Goal: Transaction & Acquisition: Purchase product/service

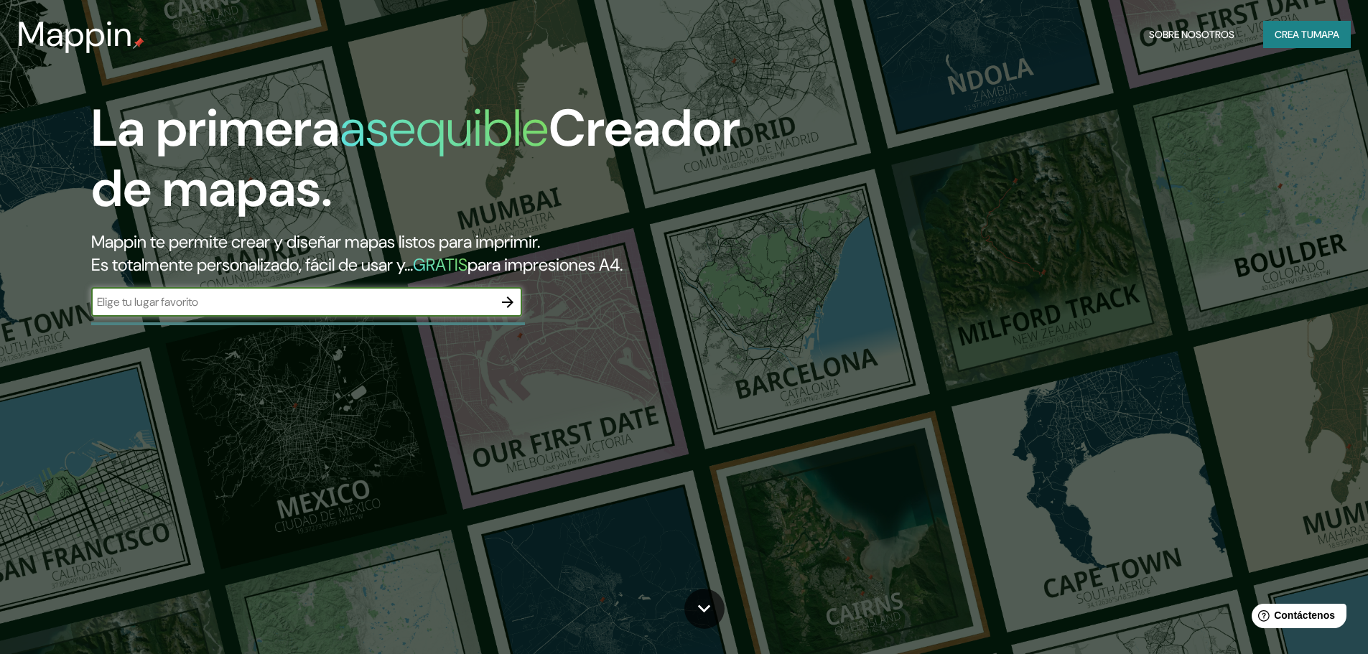
click at [480, 304] on input "text" at bounding box center [292, 302] width 402 height 17
click at [244, 307] on input "text" at bounding box center [292, 302] width 402 height 17
click at [255, 296] on input "text" at bounding box center [292, 302] width 402 height 17
type input "paucartambo"
click at [505, 302] on icon "button" at bounding box center [507, 302] width 17 height 17
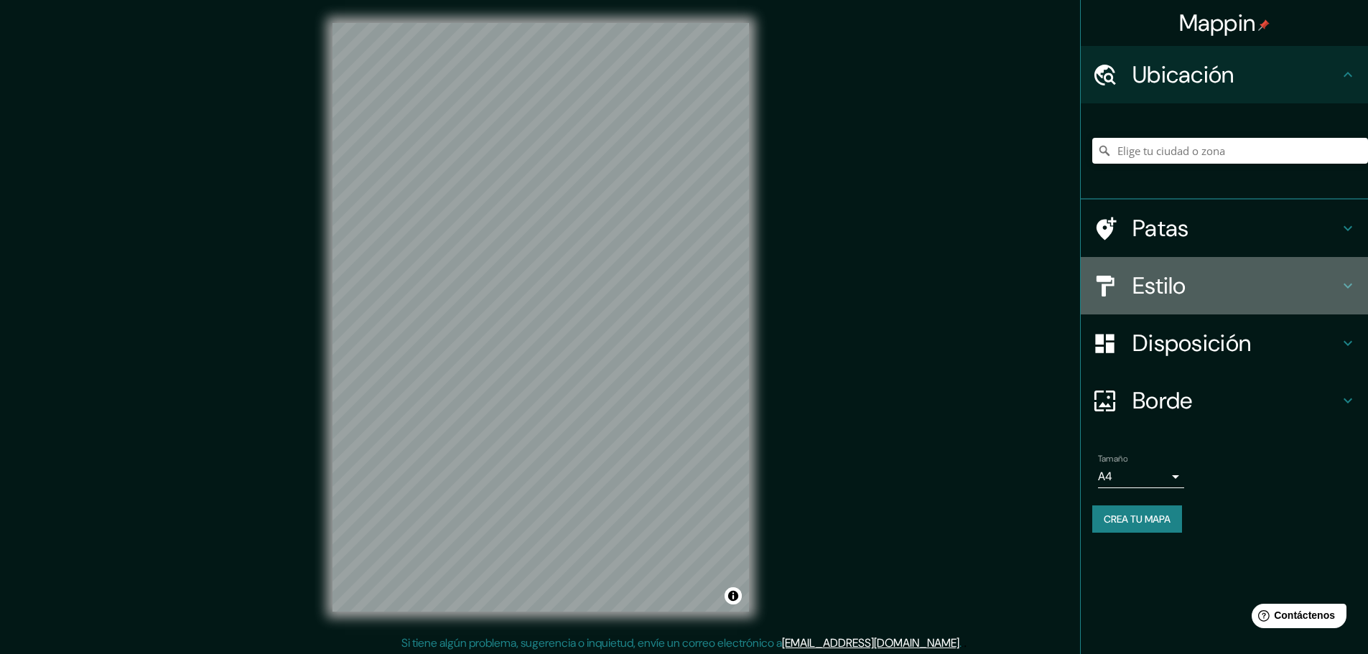
click at [1227, 282] on h4 "Estilo" at bounding box center [1236, 285] width 207 height 29
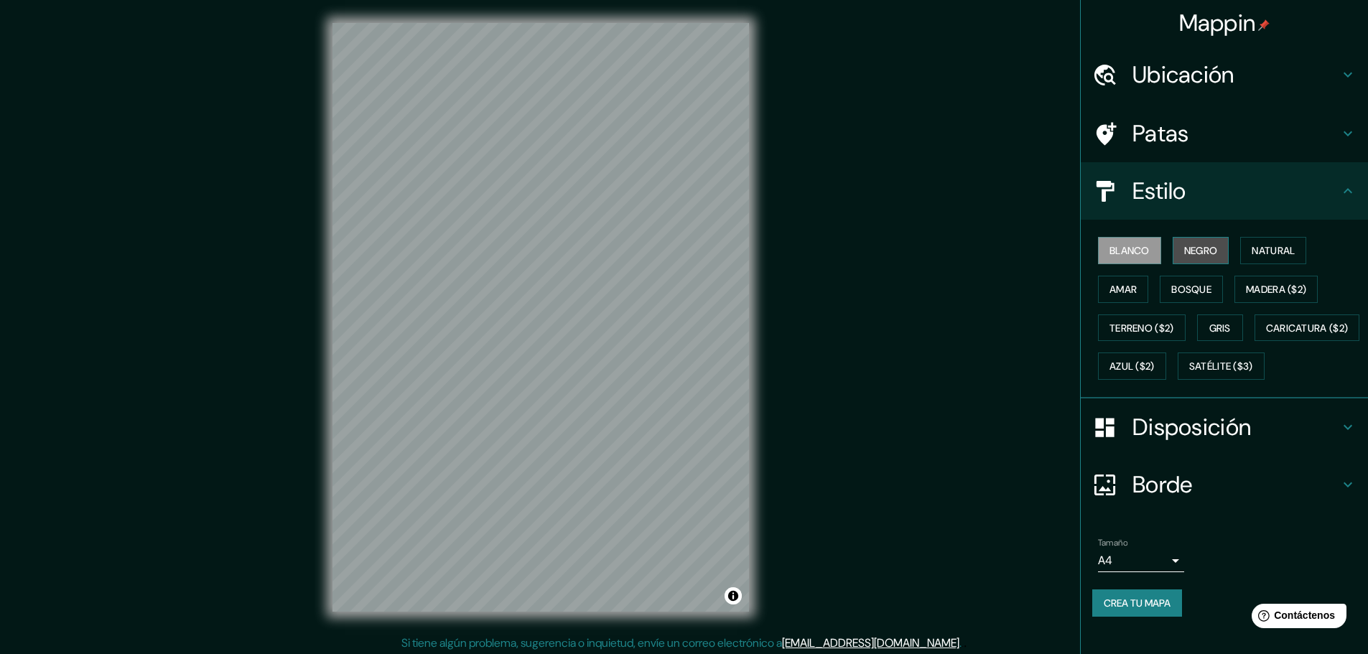
click at [1191, 252] on font "Negro" at bounding box center [1201, 250] width 34 height 13
click at [1178, 493] on font "Borde" at bounding box center [1163, 485] width 60 height 30
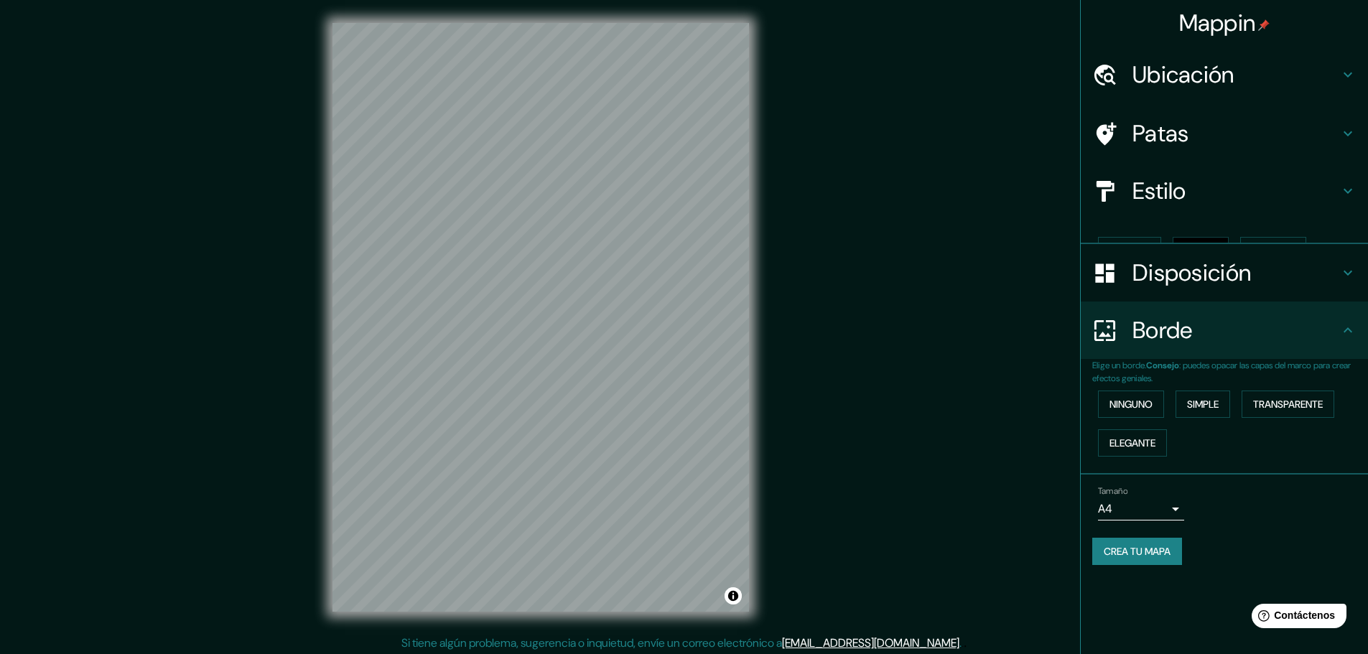
scroll to position [0, 0]
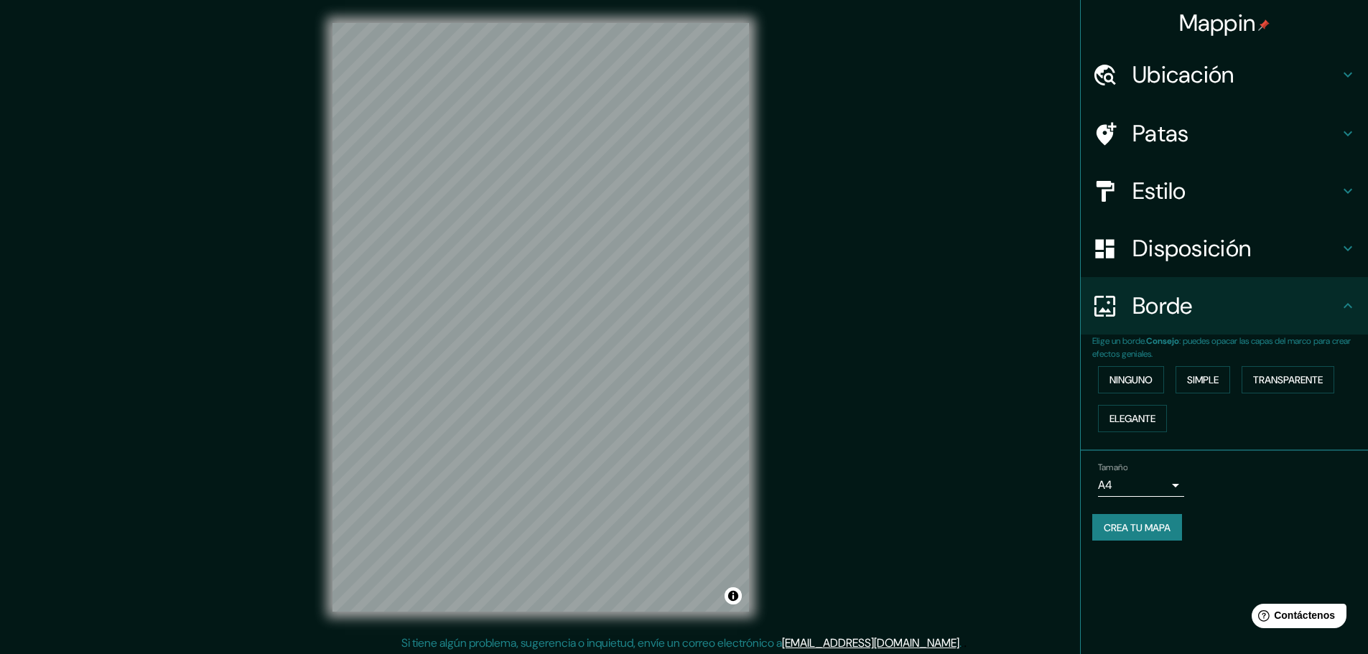
click at [1255, 261] on h4 "Disposición" at bounding box center [1236, 248] width 207 height 29
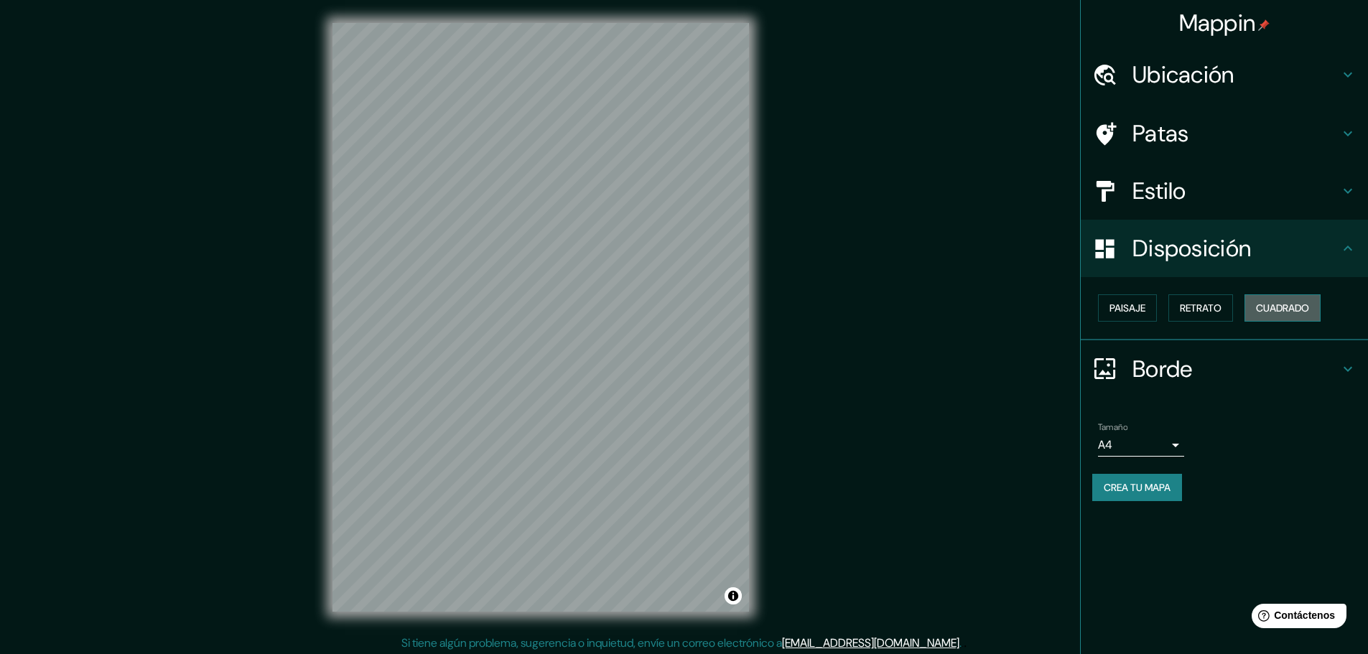
click at [1278, 315] on font "Cuadrado" at bounding box center [1282, 308] width 53 height 19
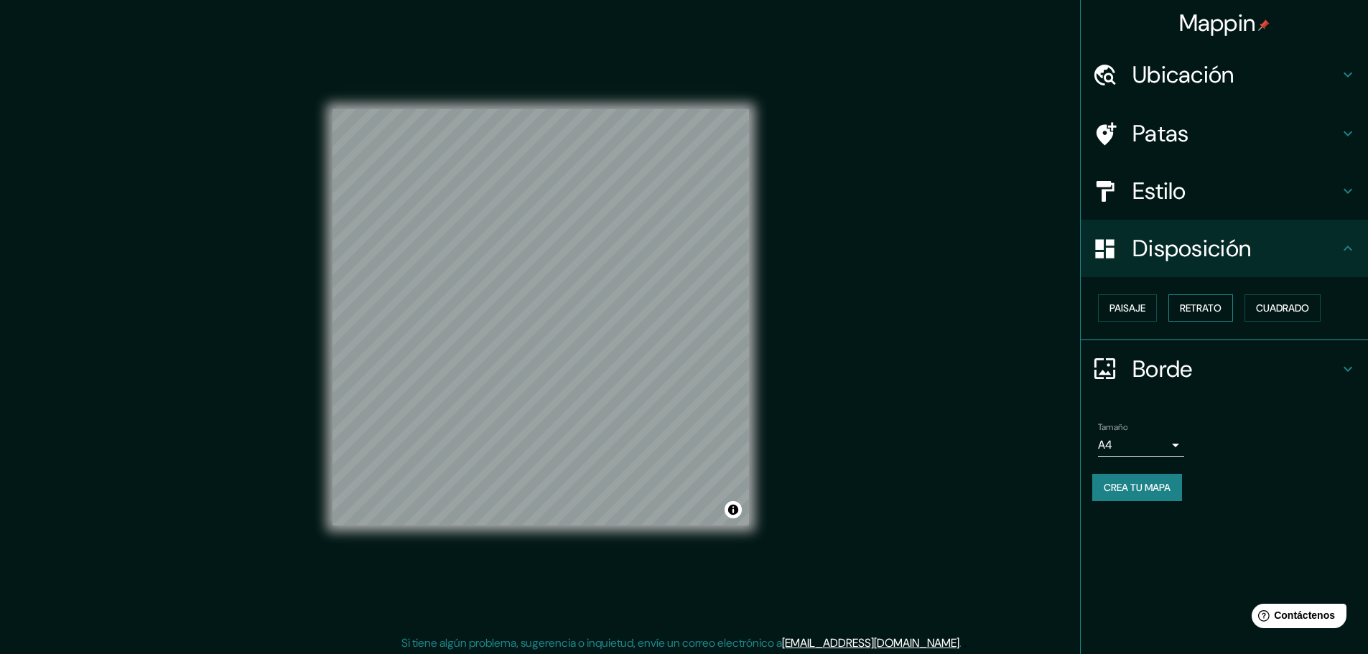
click at [1219, 315] on font "Retrato" at bounding box center [1201, 308] width 42 height 19
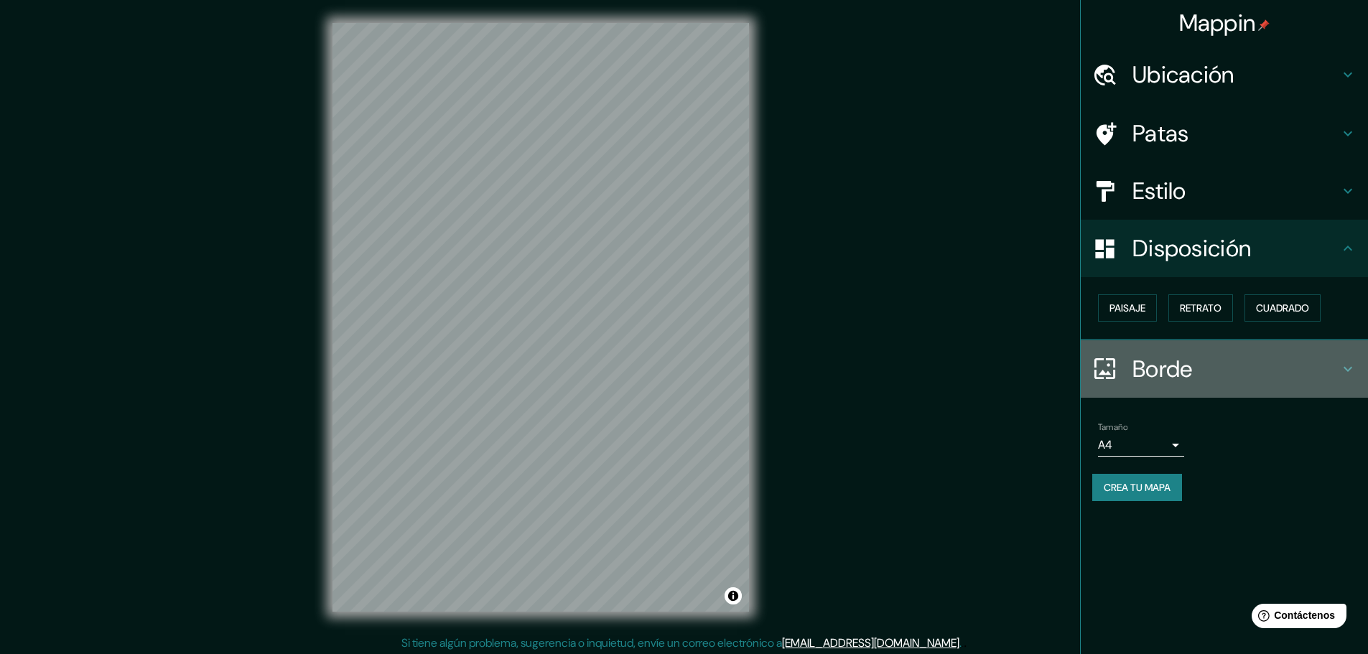
click at [1160, 363] on font "Borde" at bounding box center [1163, 369] width 60 height 30
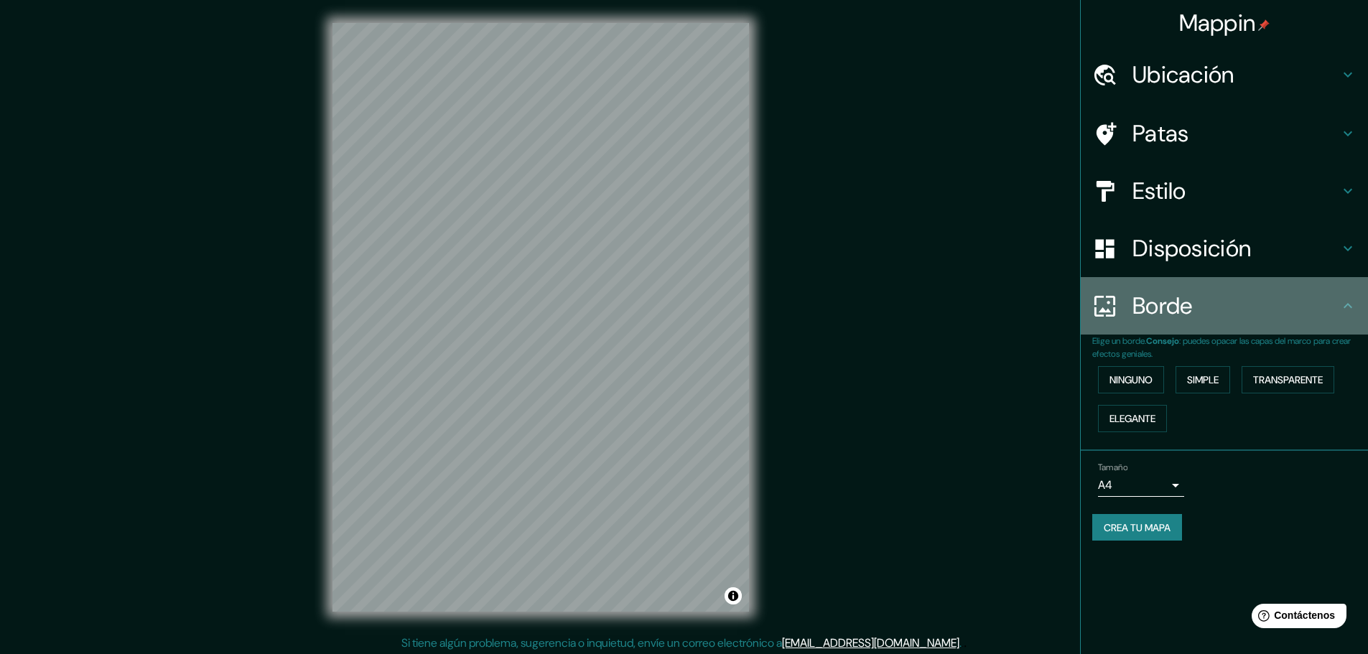
click at [1171, 314] on font "Borde" at bounding box center [1163, 306] width 60 height 30
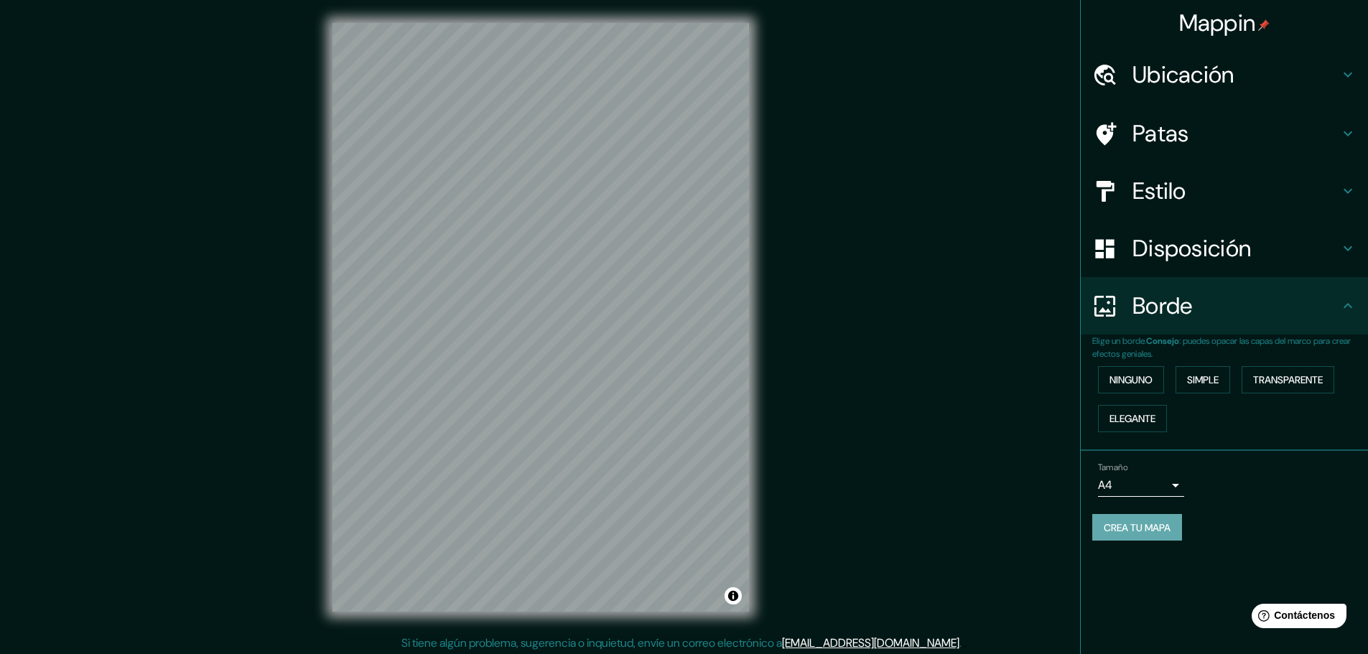
click at [1163, 537] on button "Crea tu mapa" at bounding box center [1137, 527] width 90 height 27
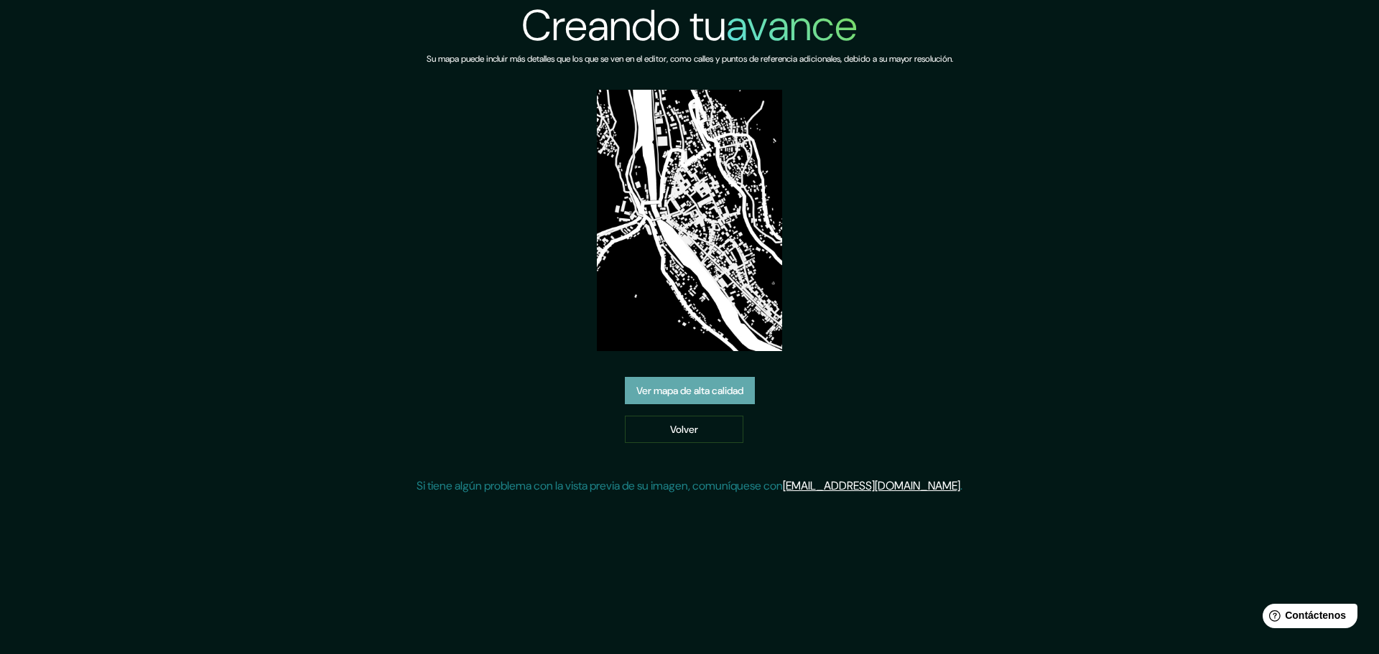
click at [725, 397] on font "Ver mapa de alta calidad" at bounding box center [689, 391] width 107 height 13
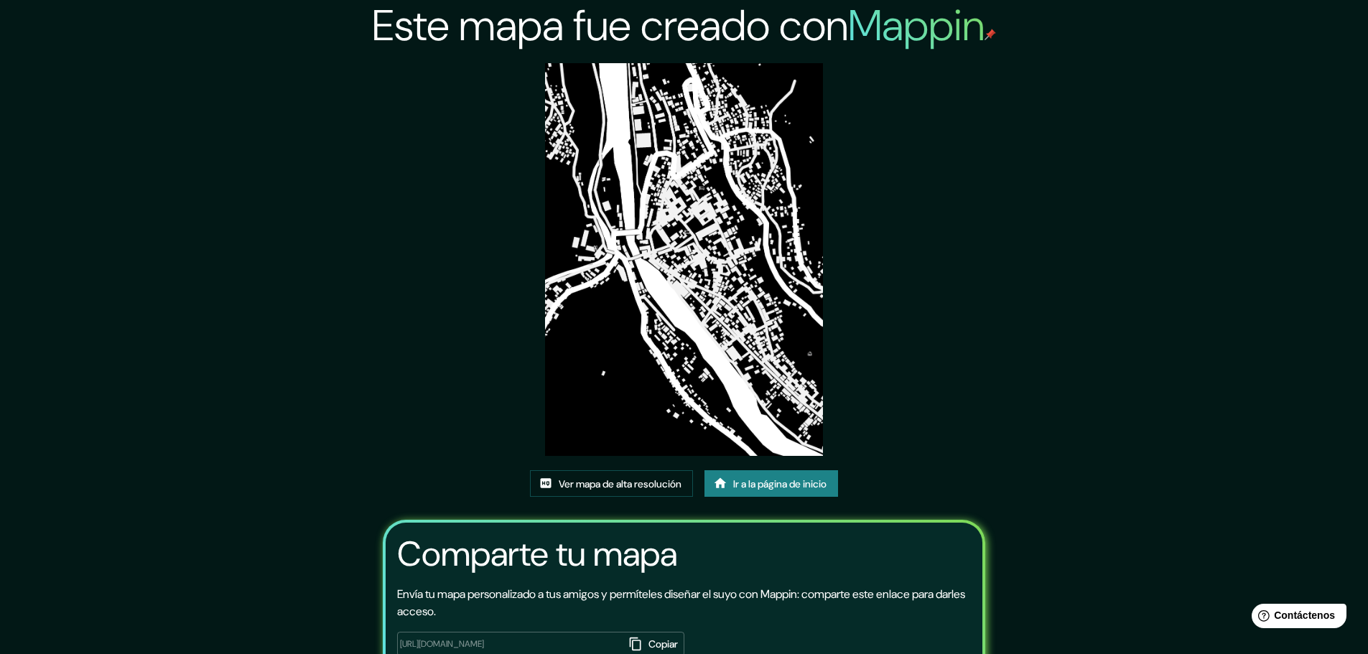
click at [708, 297] on img at bounding box center [683, 259] width 277 height 393
click at [715, 296] on img at bounding box center [683, 259] width 277 height 393
